Goal: Register for event/course

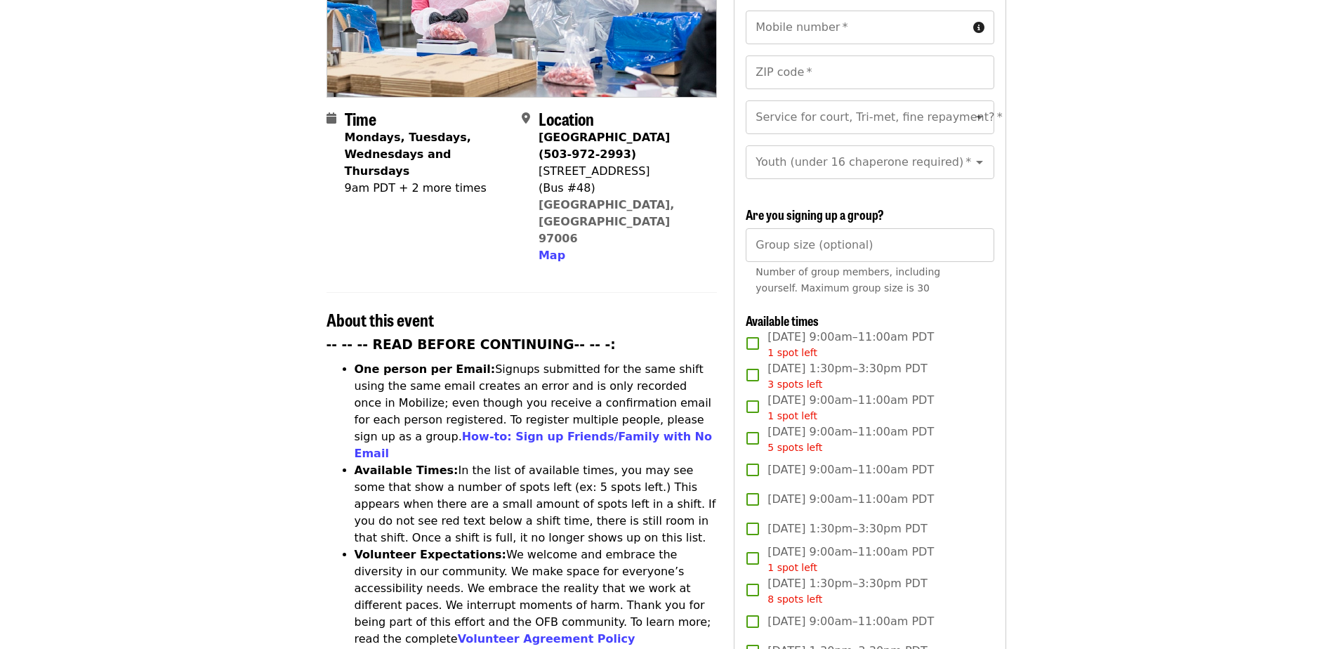
scroll to position [20, 0]
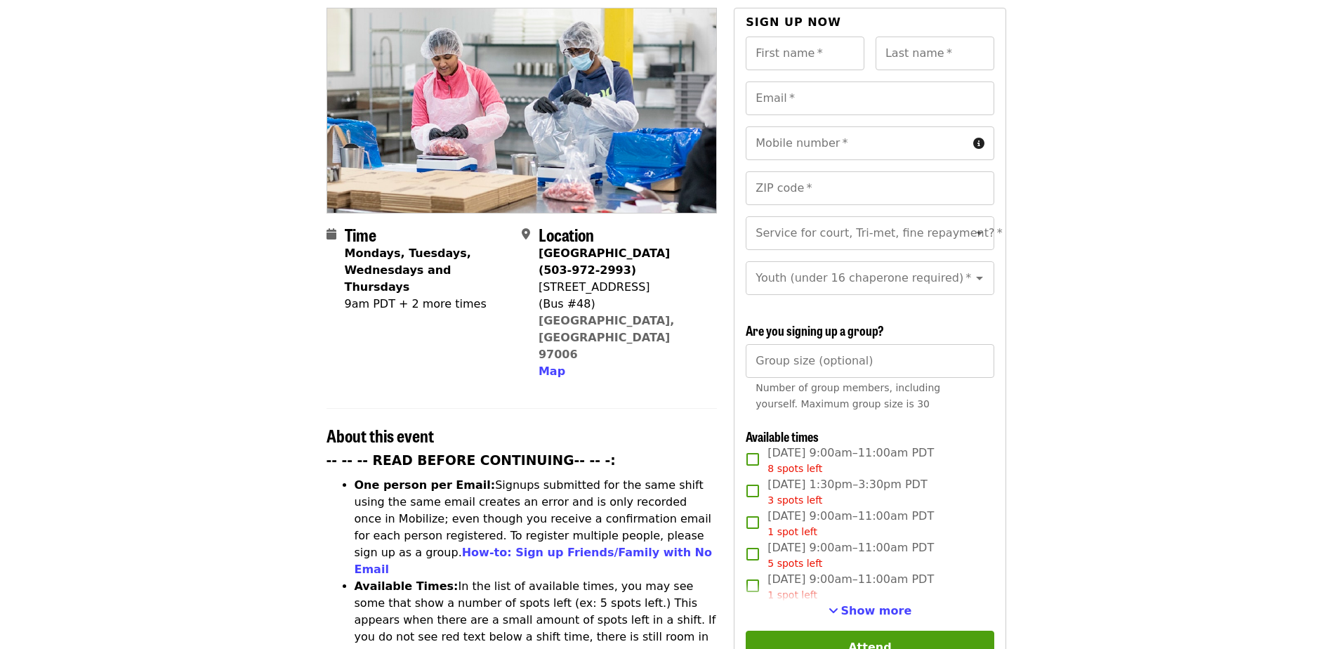
scroll to position [186, 0]
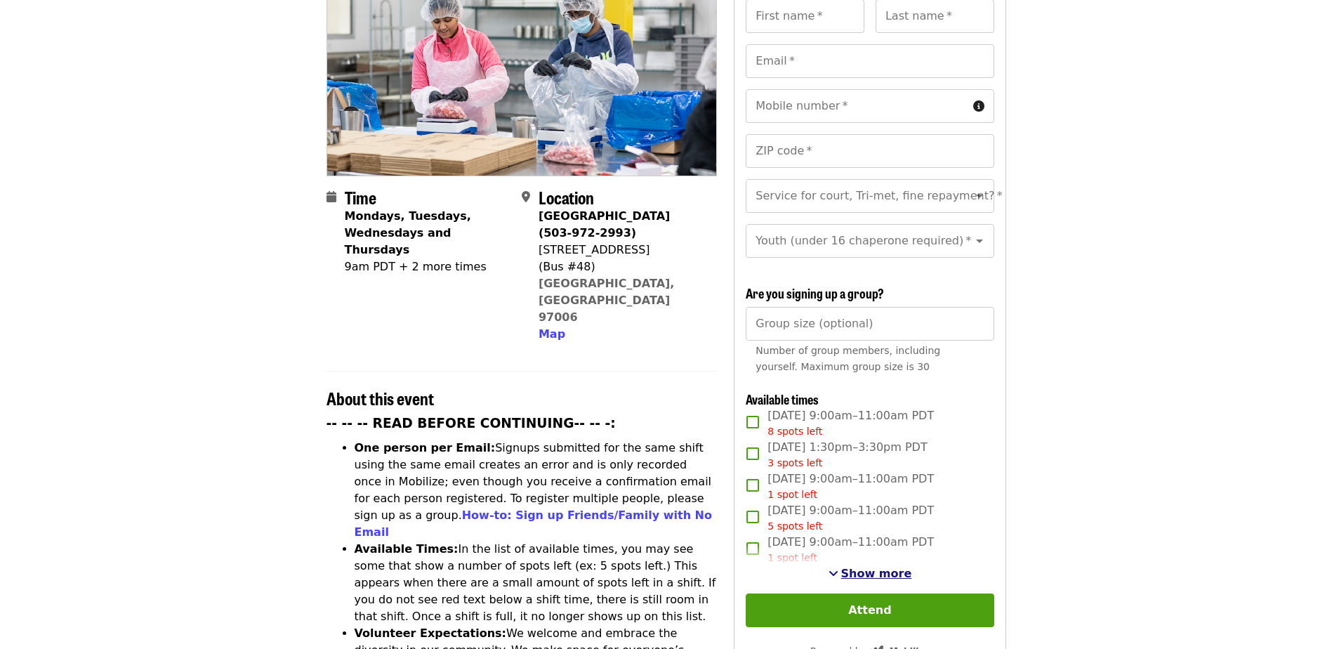
click at [868, 568] on span "Show more" at bounding box center [876, 573] width 71 height 13
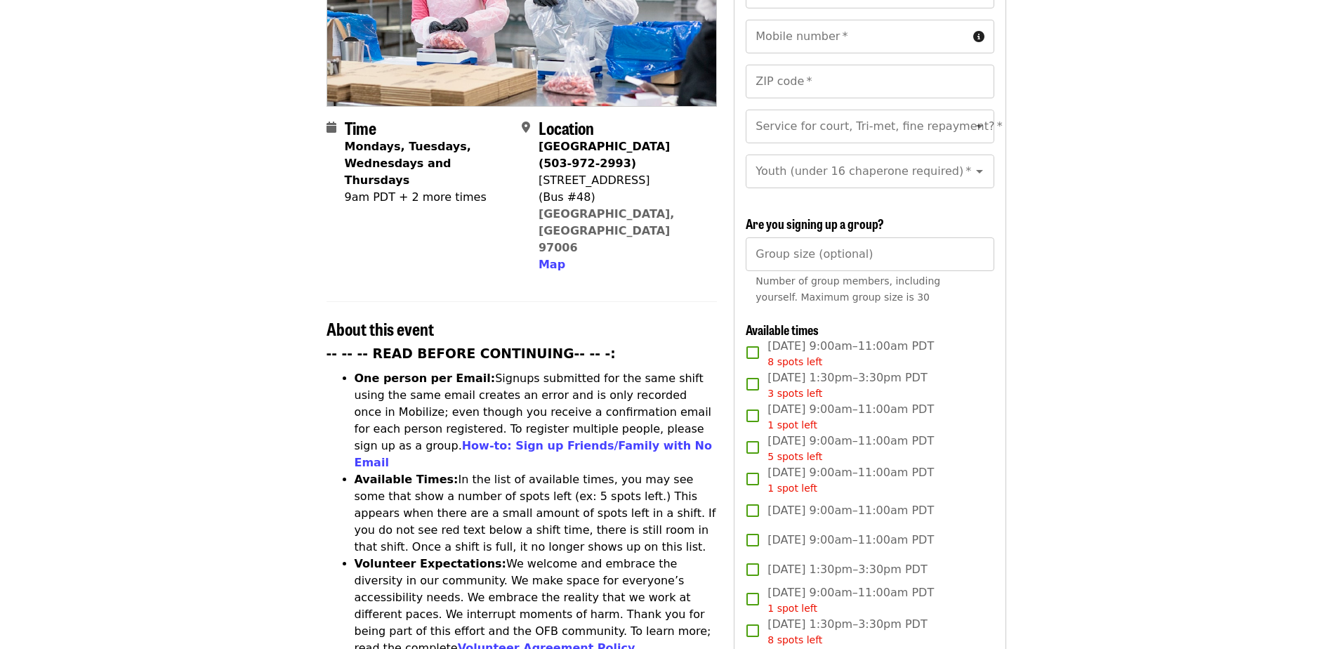
scroll to position [256, 0]
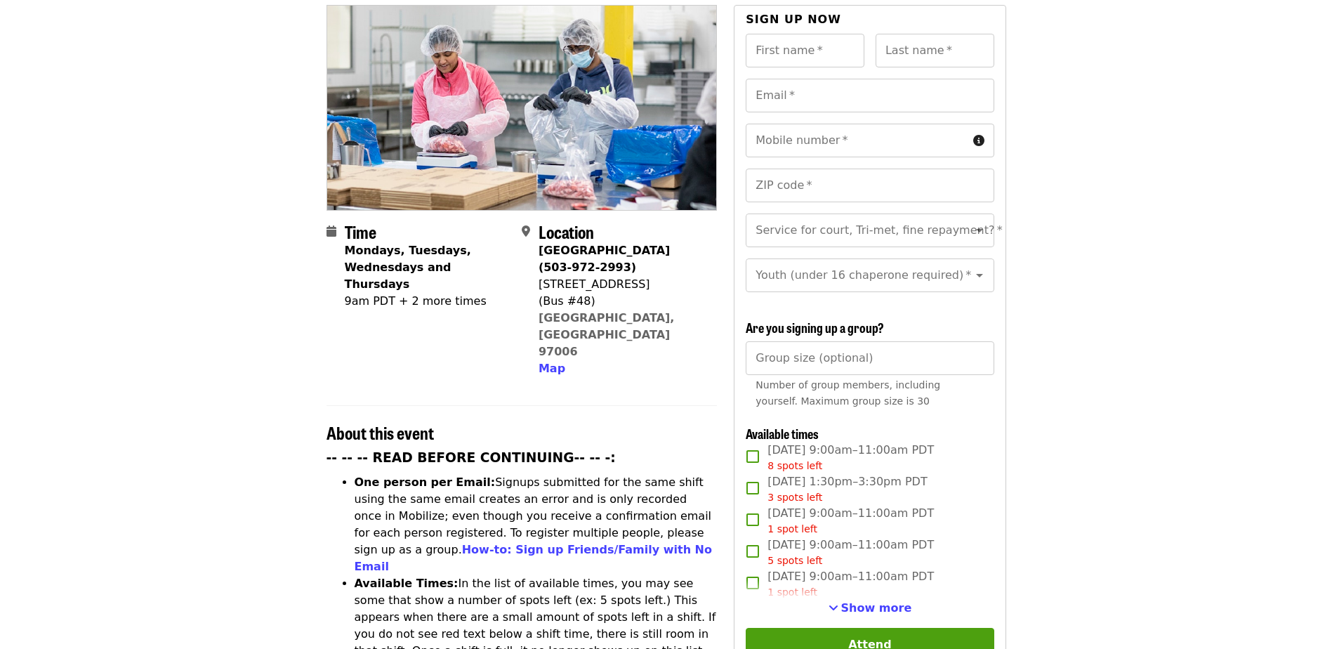
scroll to position [211, 0]
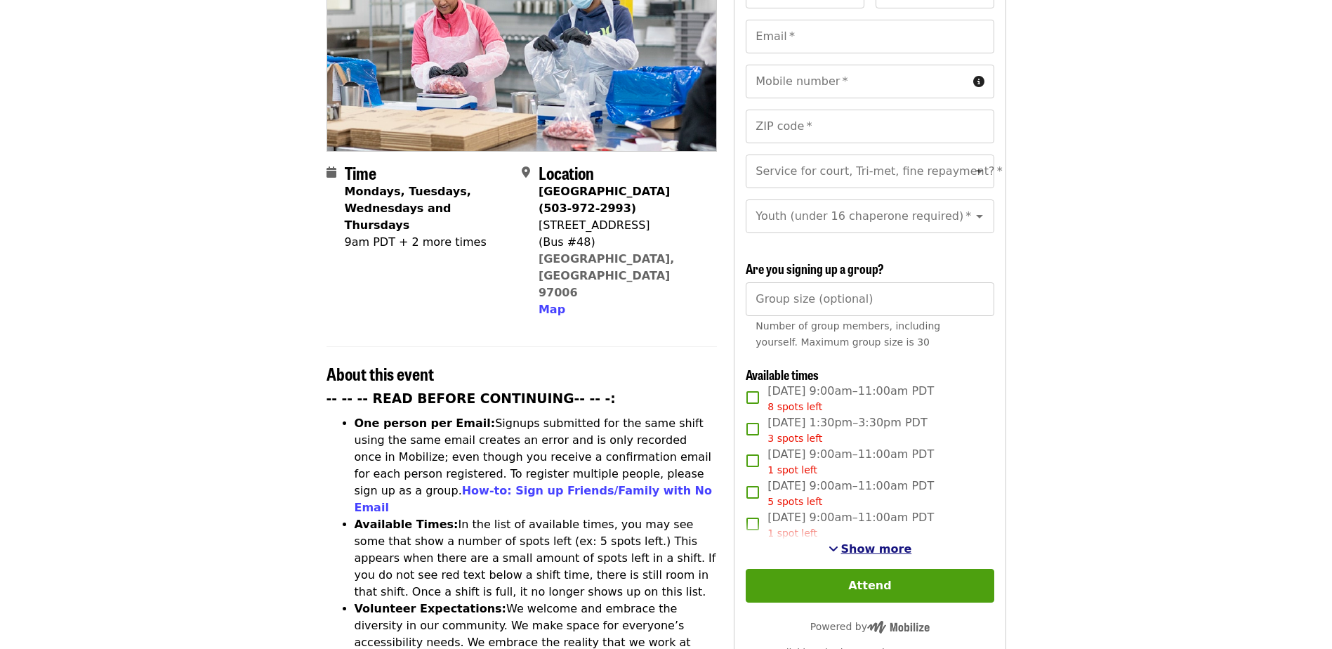
click at [890, 542] on span "Show more" at bounding box center [876, 548] width 71 height 13
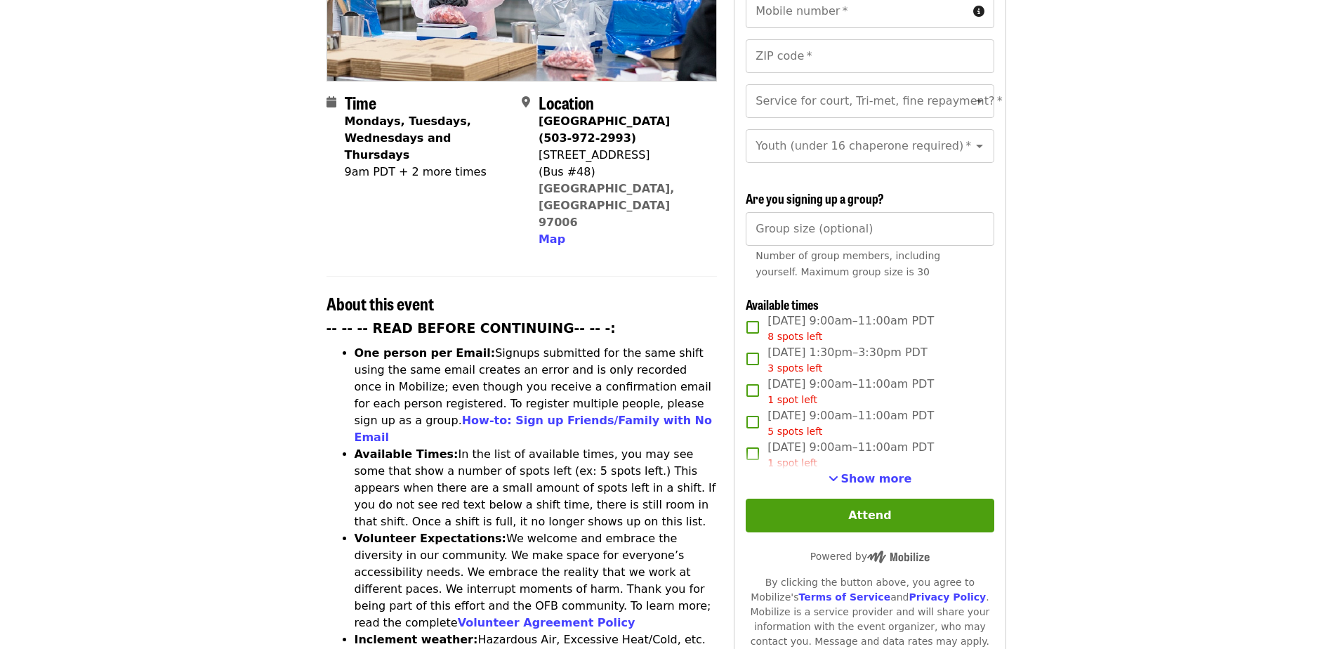
scroll to position [351, 0]
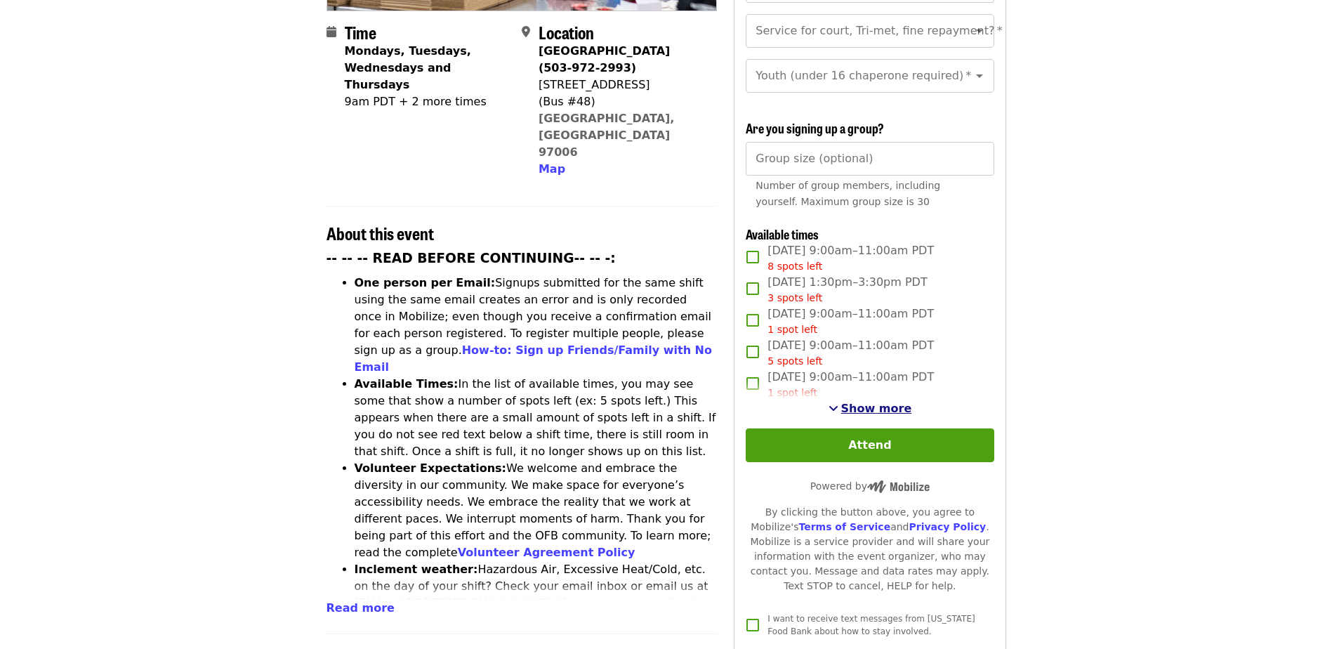
click at [902, 409] on span "Show more" at bounding box center [876, 408] width 71 height 13
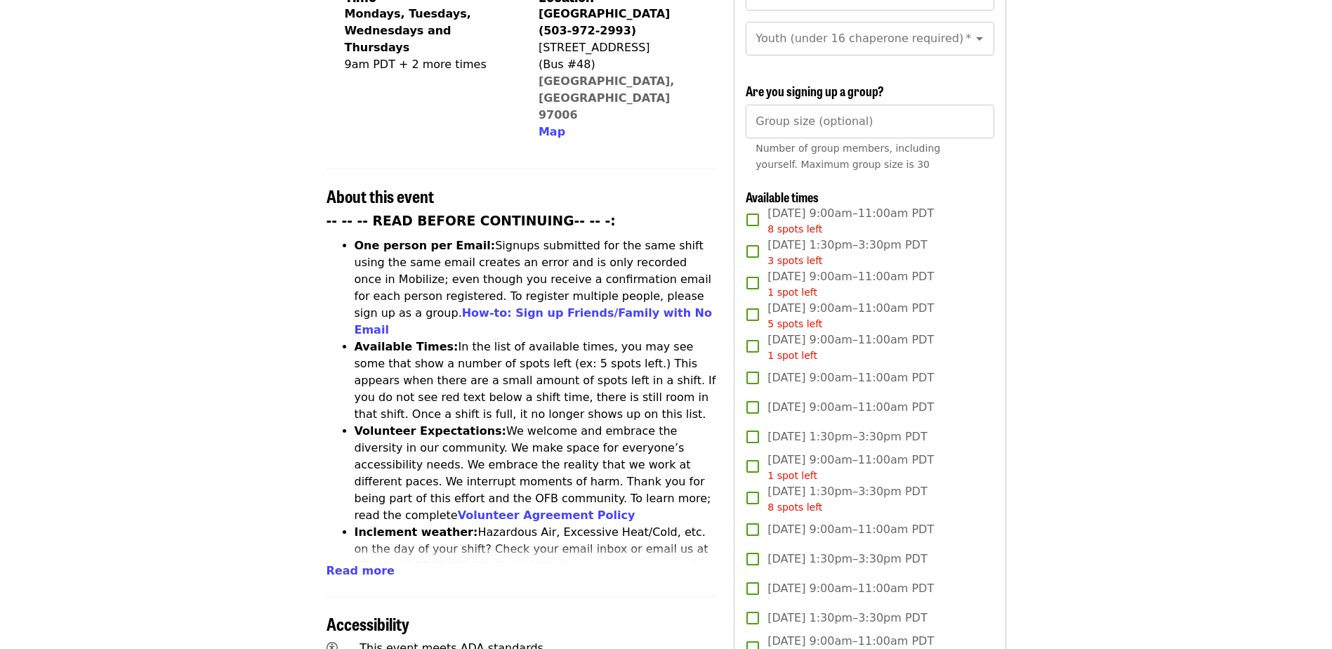
scroll to position [421, 0]
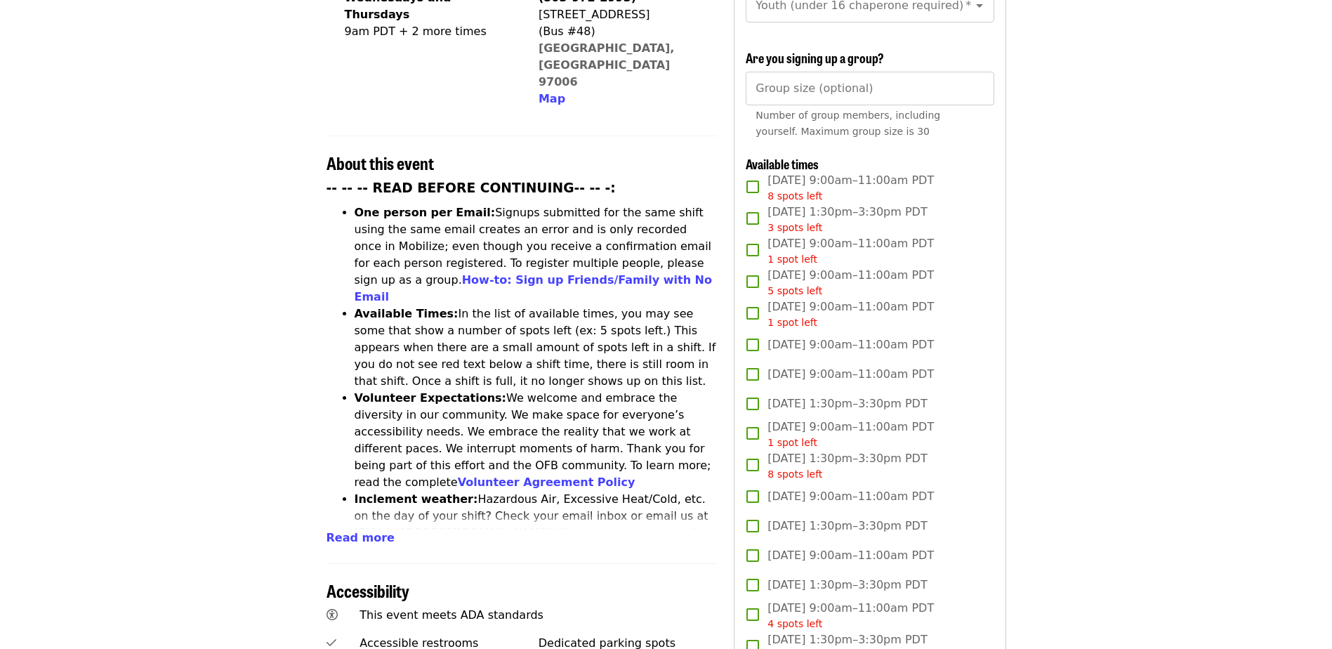
click at [191, 256] on article "July/Aug/Sept - Beaverton: Repack/Sort (age 10+) Highest Priority Volunteer Shi…" at bounding box center [666, 639] width 1332 height 1999
click at [64, 268] on article "July/Aug/Sept - Beaverton: Repack/Sort (age 10+) Highest Priority Volunteer Shi…" at bounding box center [666, 639] width 1332 height 1999
click at [194, 125] on article "July/Aug/Sept - Beaverton: Repack/Sort (age 10+) Highest Priority Volunteer Shi…" at bounding box center [666, 639] width 1332 height 1999
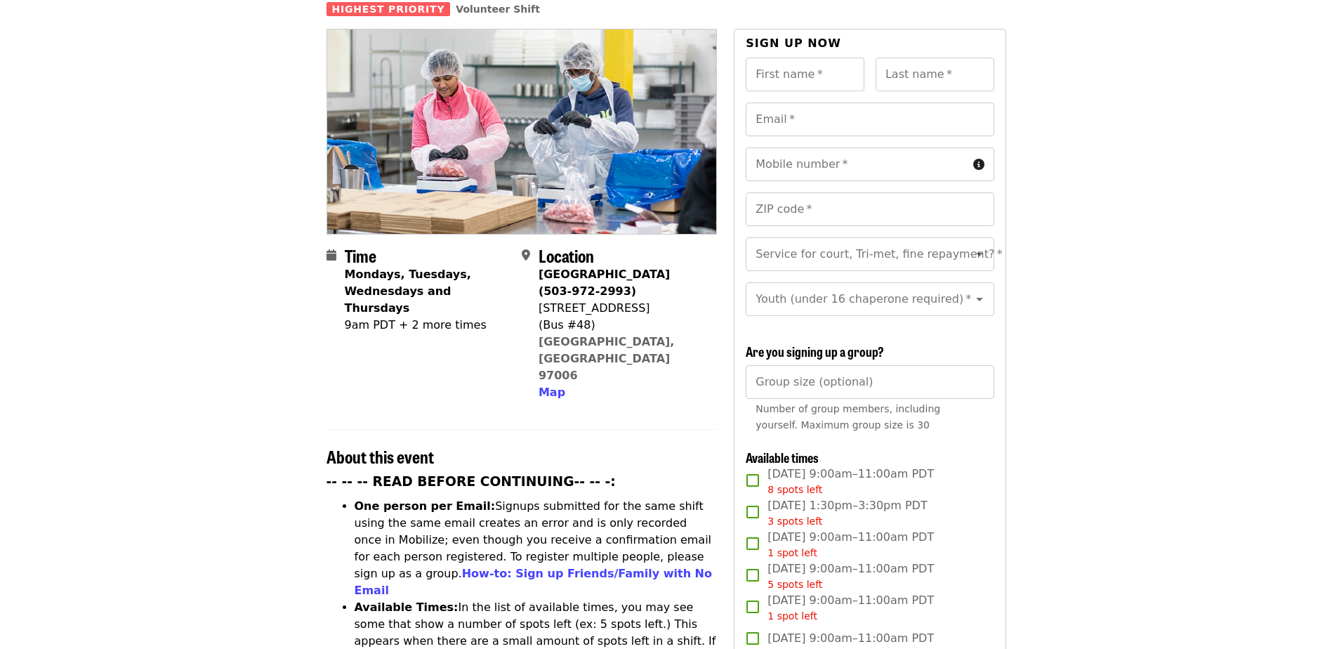
scroll to position [140, 0]
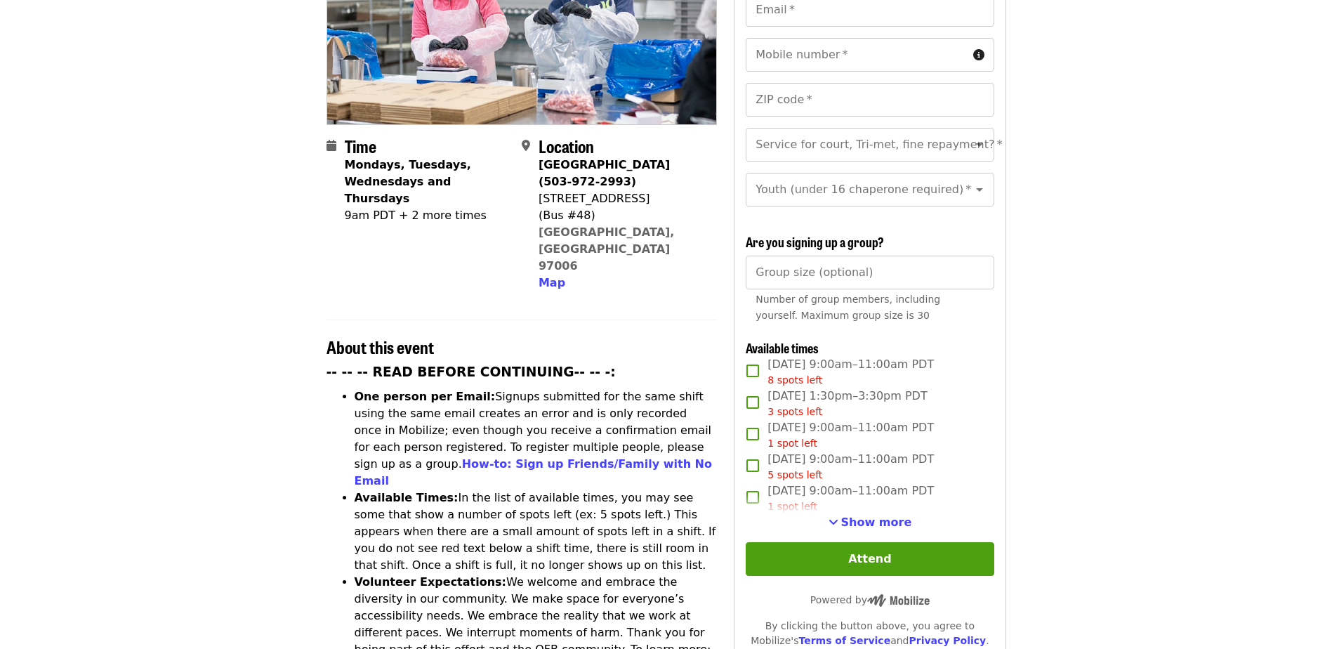
scroll to position [281, 0]
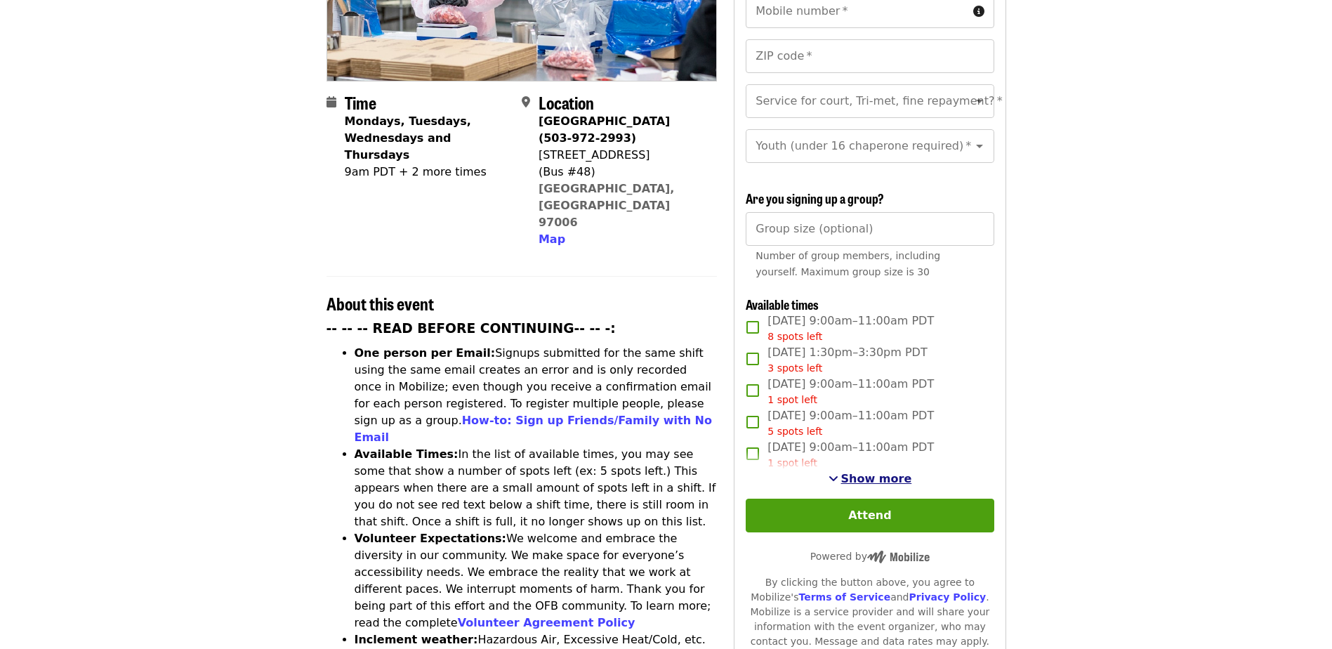
click at [872, 472] on span "Show more" at bounding box center [876, 478] width 71 height 13
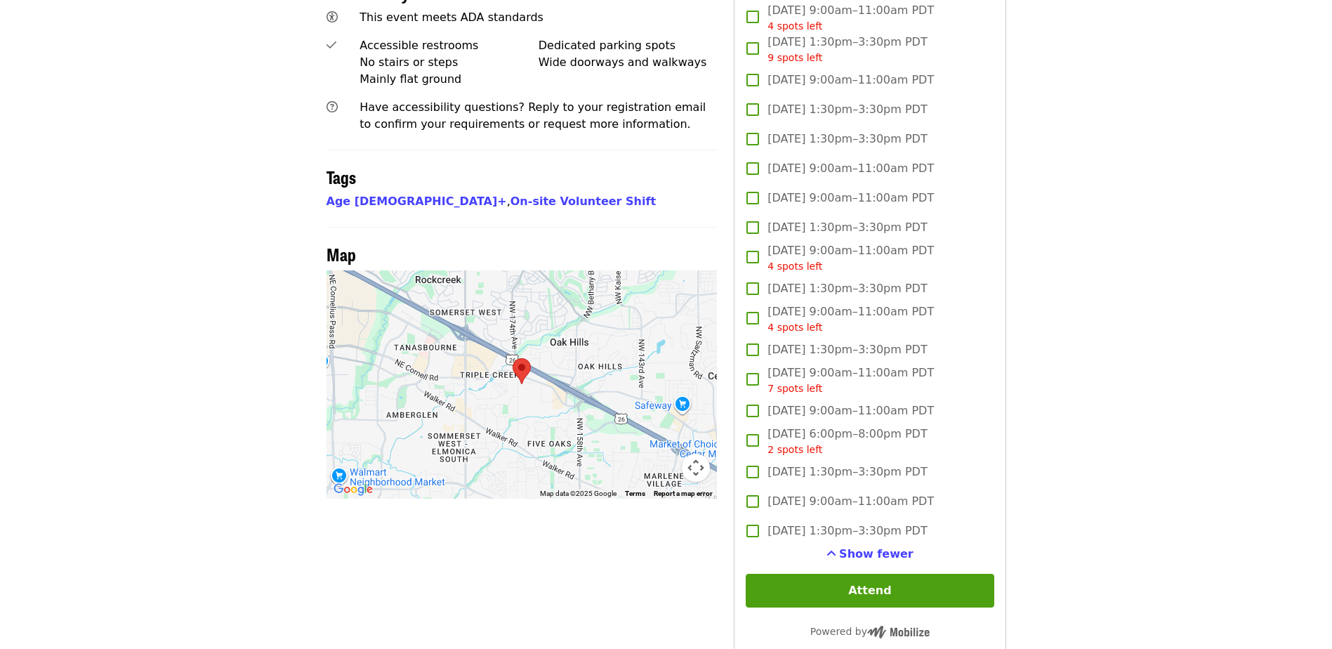
scroll to position [1053, 0]
